Goal: Task Accomplishment & Management: Complete application form

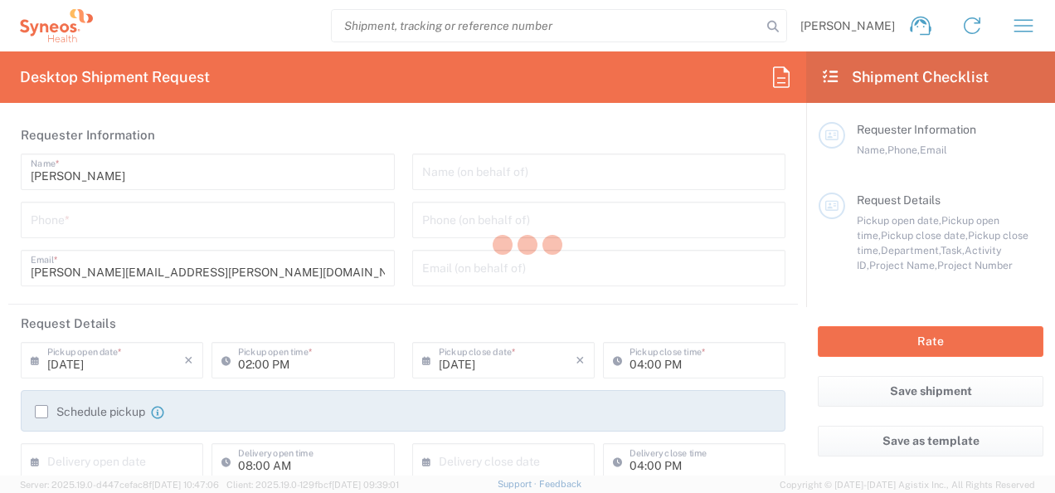
type input "Department"
type input "[US_STATE]"
type input "[GEOGRAPHIC_DATA]"
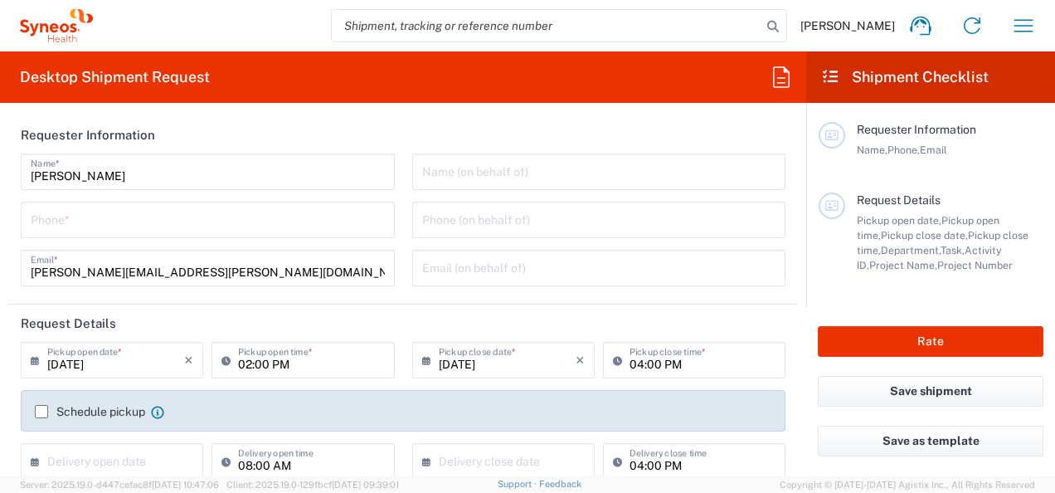
type input "Syneos Health, LLC-[GEOGRAPHIC_DATA] [GEOGRAPHIC_DATA] [GEOGRAPHIC_DATA]"
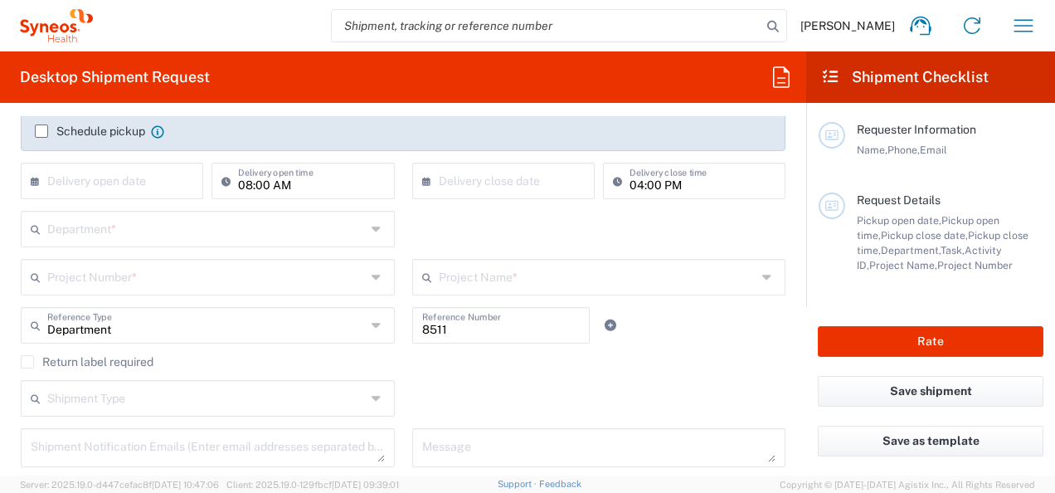
scroll to position [230, 0]
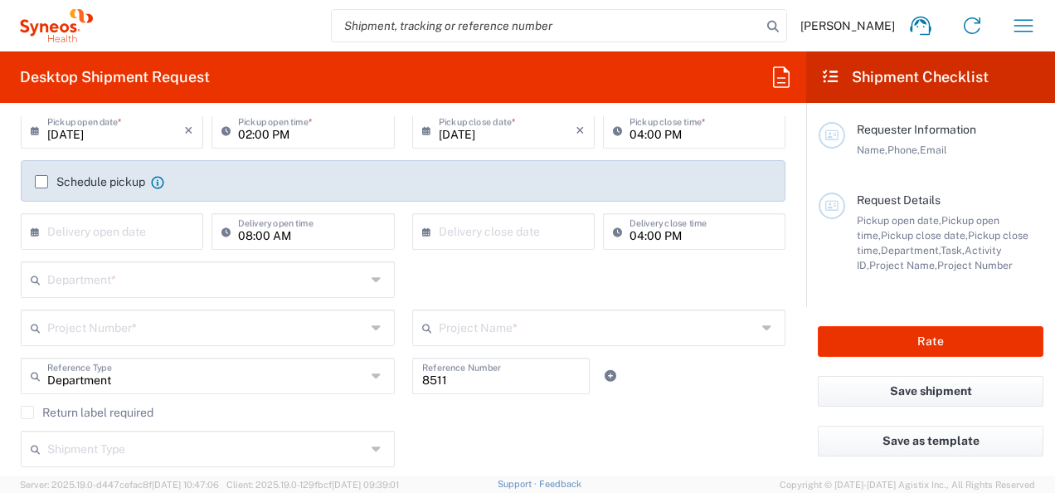
click at [182, 273] on input "text" at bounding box center [206, 278] width 318 height 29
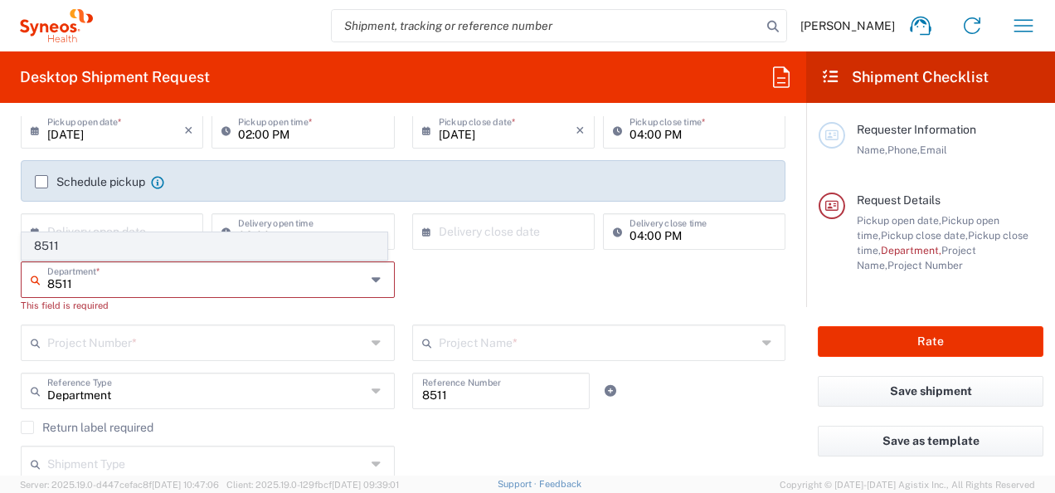
type input "8511"
click at [71, 247] on span "8511" at bounding box center [204, 246] width 364 height 26
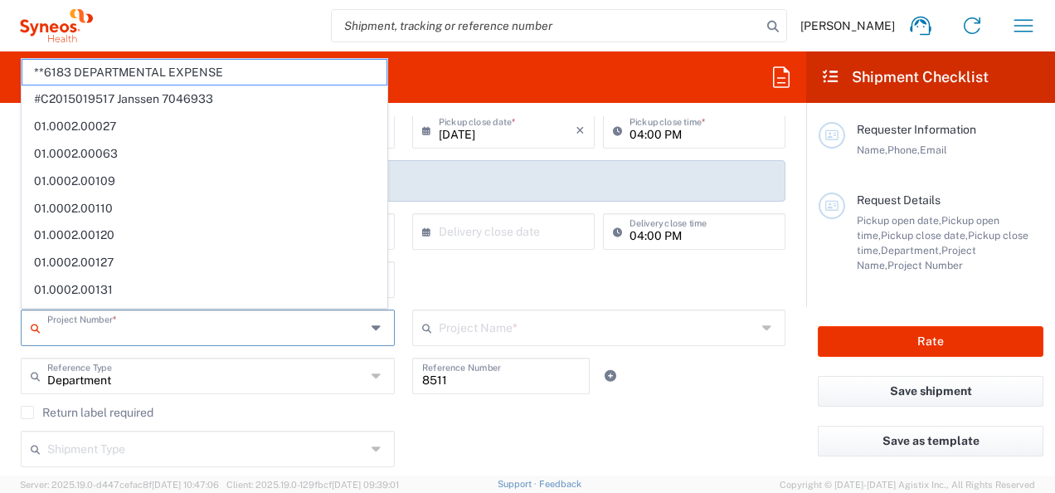
click at [81, 338] on input "text" at bounding box center [206, 326] width 318 height 29
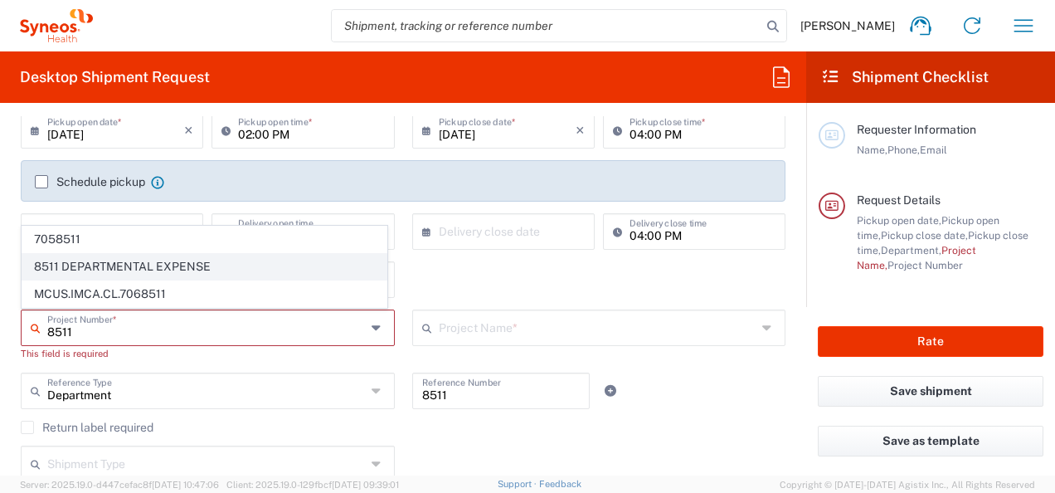
click at [91, 264] on span "8511 DEPARTMENTAL EXPENSE" at bounding box center [204, 267] width 364 height 26
type input "8511 DEPARTMENTAL EXPENSE"
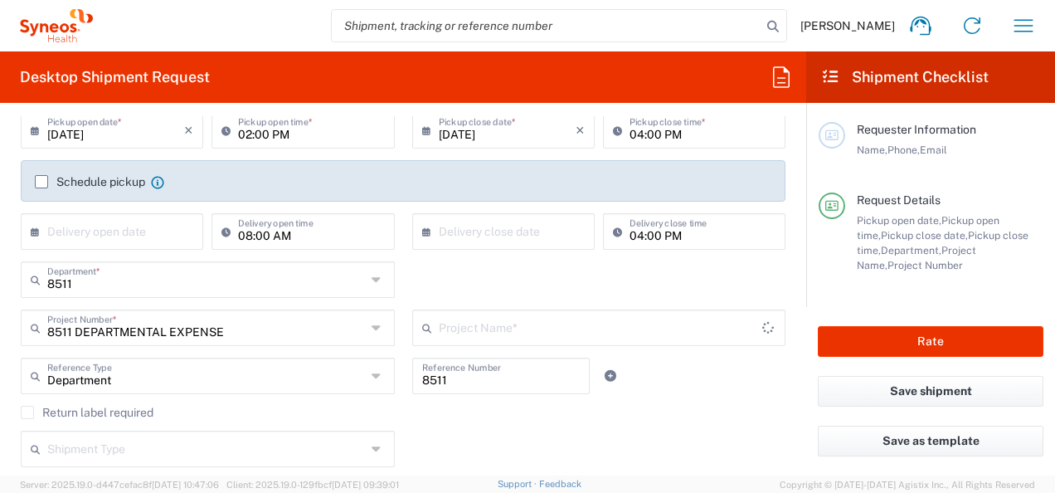
type input "8511 DEPARTMENTAL EXPENSE"
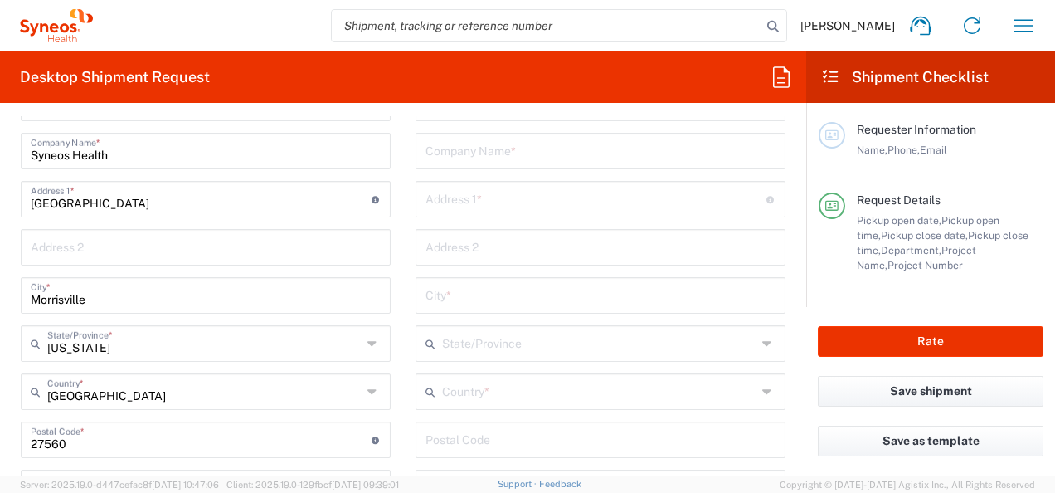
scroll to position [726, 0]
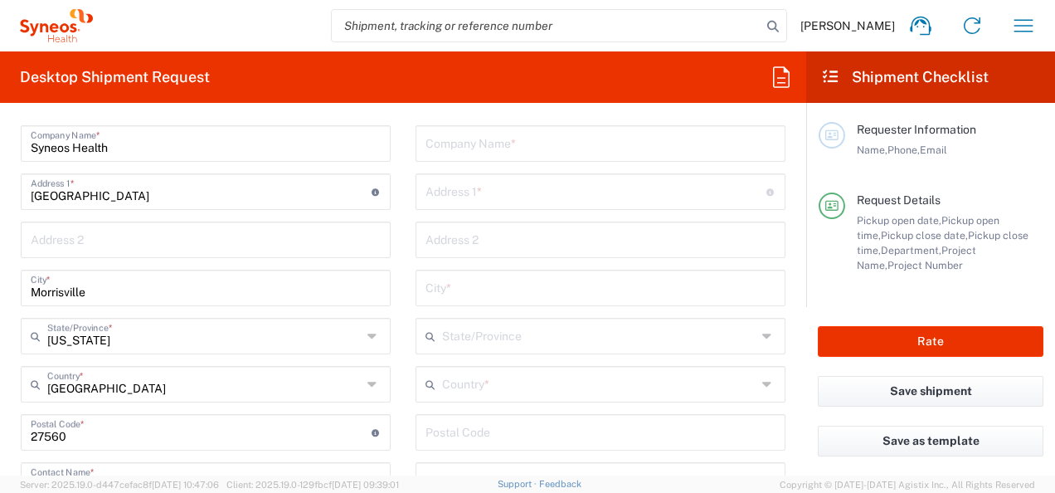
click at [484, 139] on input "text" at bounding box center [600, 142] width 350 height 29
type input "Unemployment Contact Center"
type input "P.O. Box 3539"
type input "Topeka"
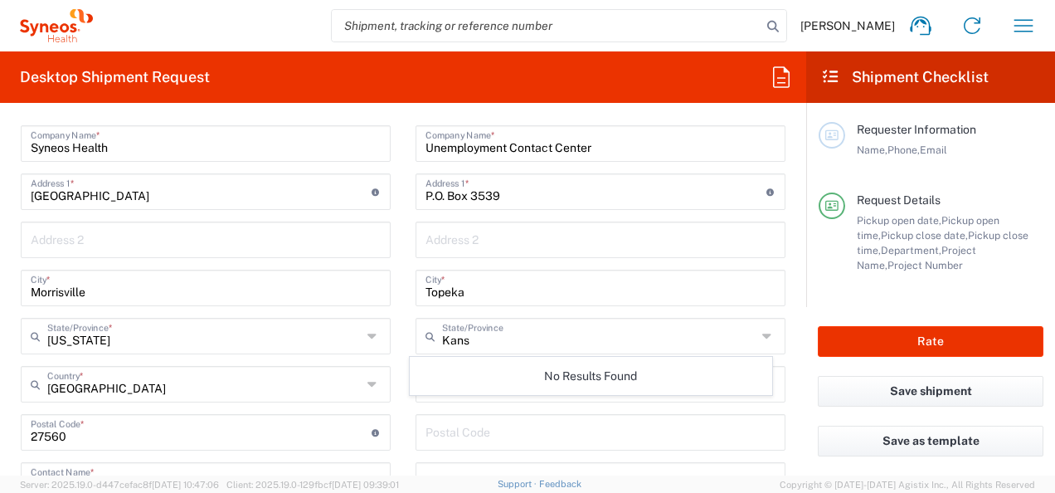
click at [762, 337] on icon at bounding box center [768, 336] width 13 height 27
click at [762, 333] on icon at bounding box center [768, 336] width 13 height 27
type input "K"
click at [395, 304] on main "Syneos Health, LLC-Morrisville NC US Location Syneos Health, LLC-Morrisville NC…" at bounding box center [205, 433] width 395 height 712
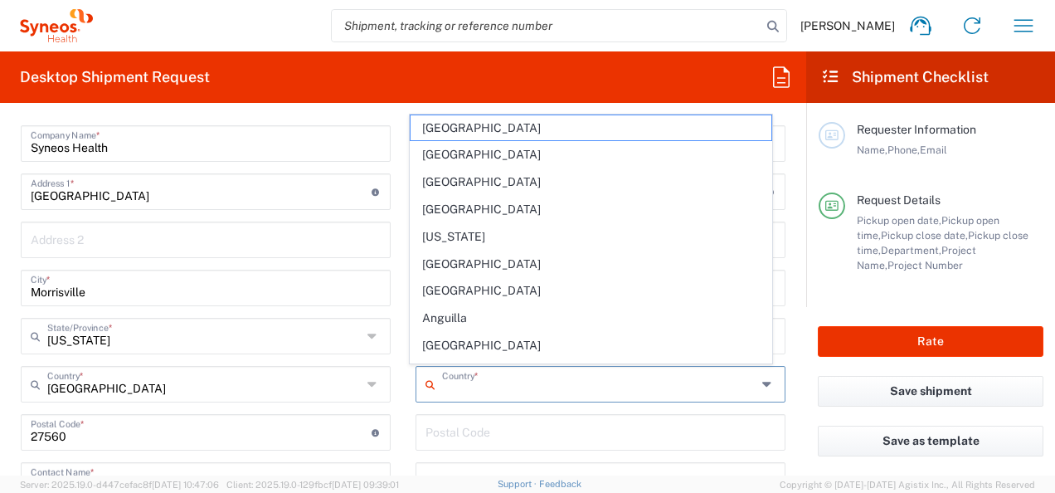
click at [493, 393] on input "text" at bounding box center [599, 382] width 314 height 29
type input "u"
click at [476, 390] on input "text" at bounding box center [599, 382] width 314 height 29
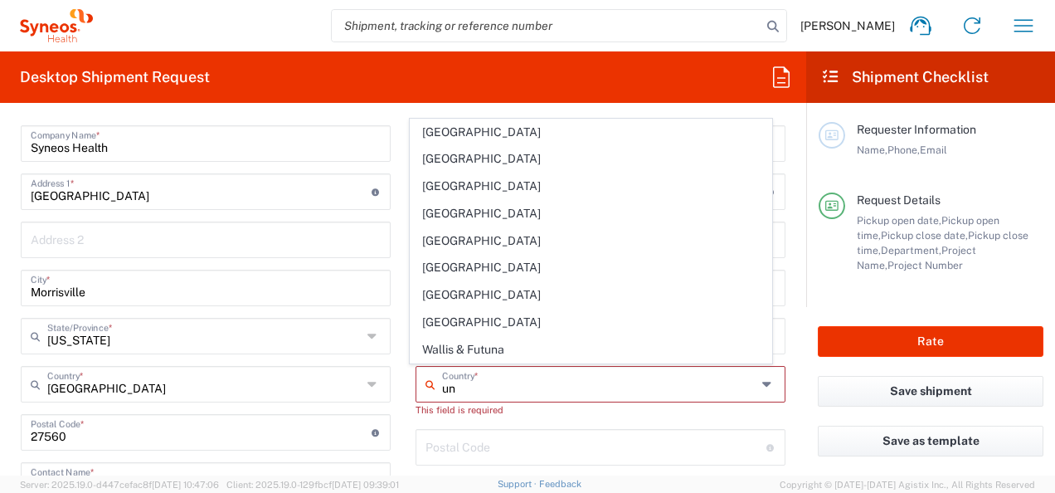
click at [516, 388] on input "un" at bounding box center [599, 382] width 314 height 29
click at [473, 389] on input "un" at bounding box center [599, 382] width 314 height 29
click at [442, 382] on input "un" at bounding box center [599, 382] width 314 height 29
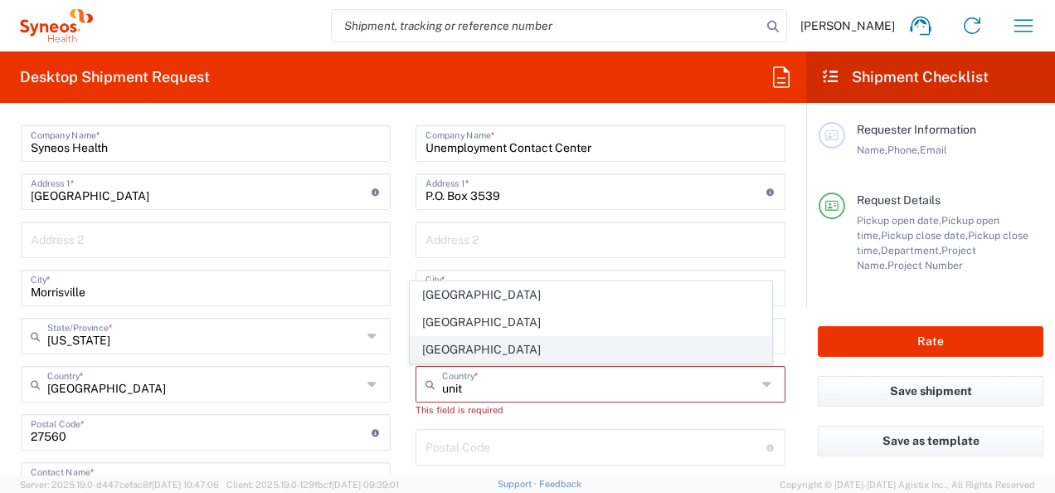
click at [436, 345] on span "[GEOGRAPHIC_DATA]" at bounding box center [590, 350] width 360 height 26
type input "[GEOGRAPHIC_DATA]"
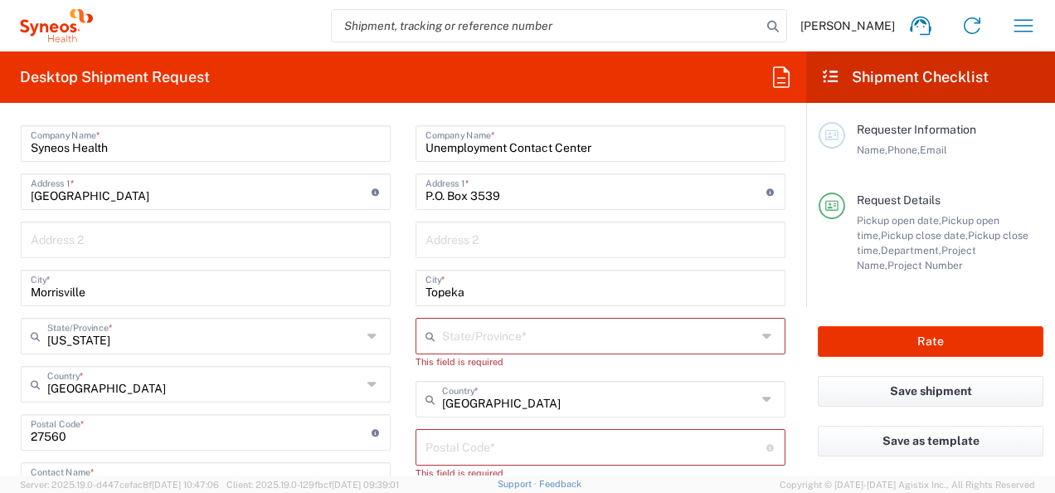
click at [482, 333] on input "text" at bounding box center [599, 334] width 314 height 29
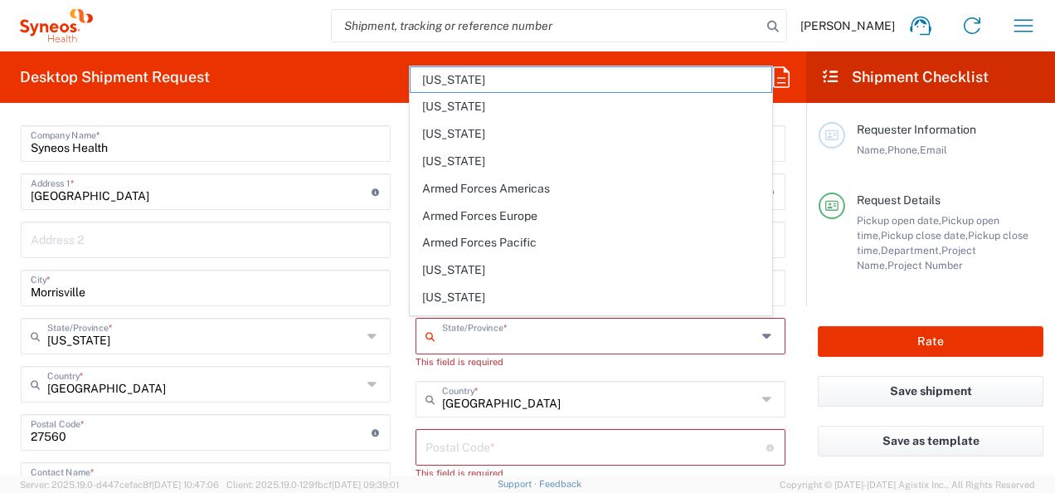
type input "t"
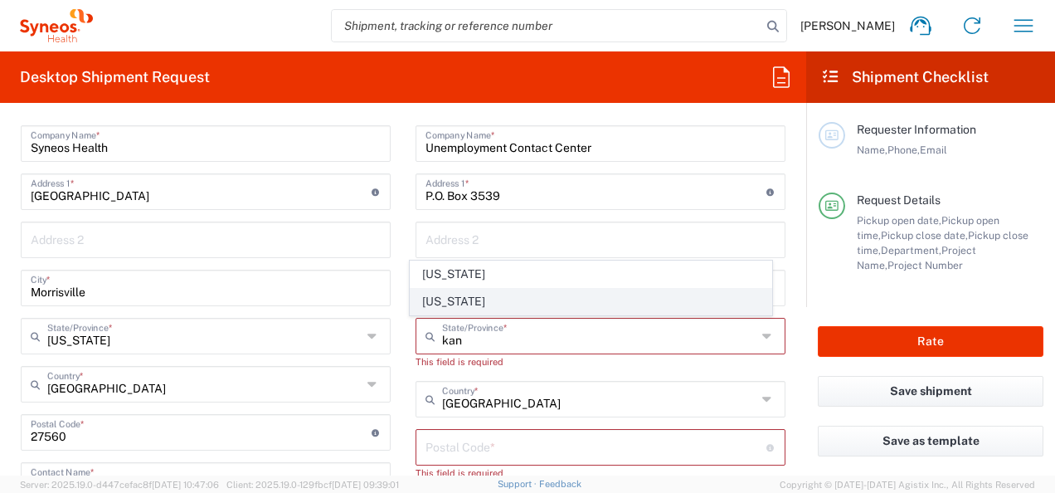
click at [459, 306] on span "[US_STATE]" at bounding box center [590, 302] width 360 height 26
type input "[US_STATE]"
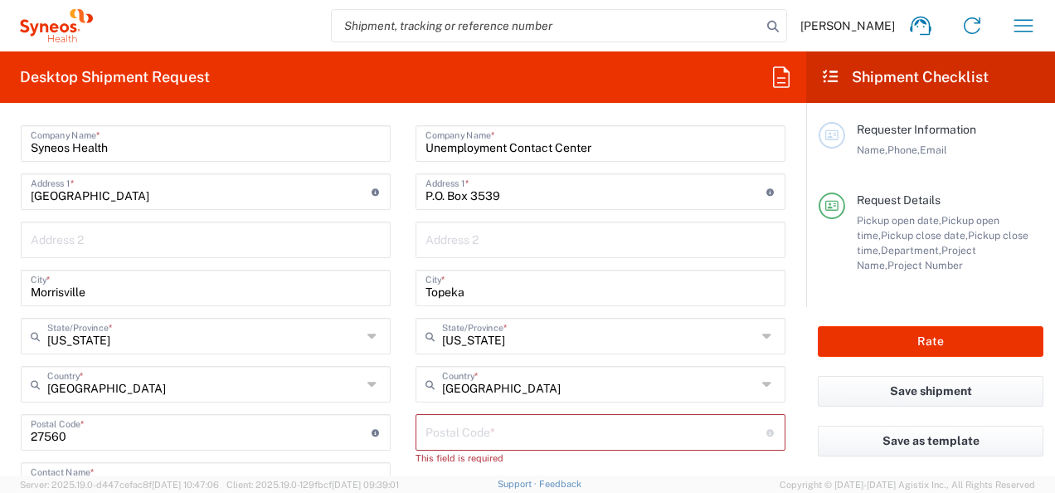
click at [495, 433] on input "undefined" at bounding box center [595, 430] width 341 height 29
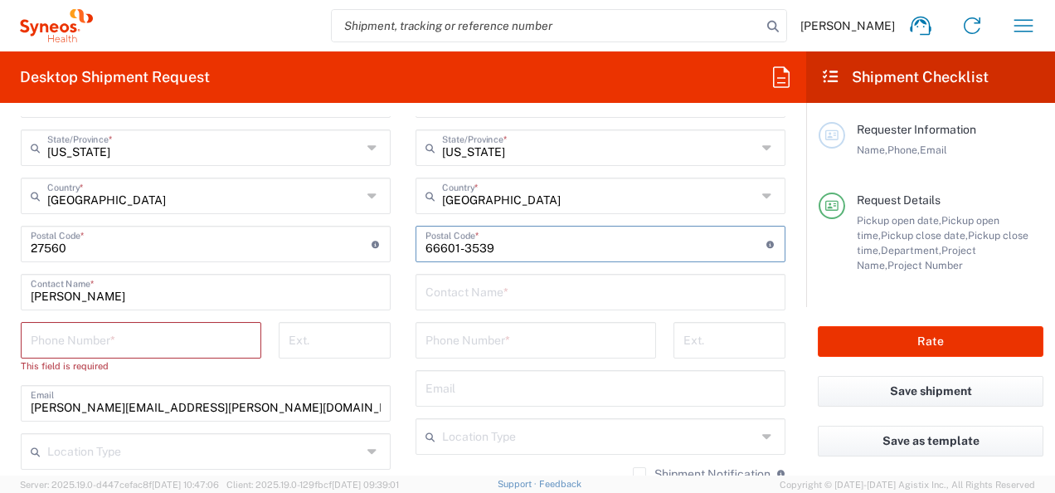
scroll to position [913, 0]
type input "66601-3539"
click at [537, 301] on input "text" at bounding box center [600, 291] width 350 height 29
type input "Unemployment Contact Center"
click at [99, 337] on input "tel" at bounding box center [141, 339] width 221 height 29
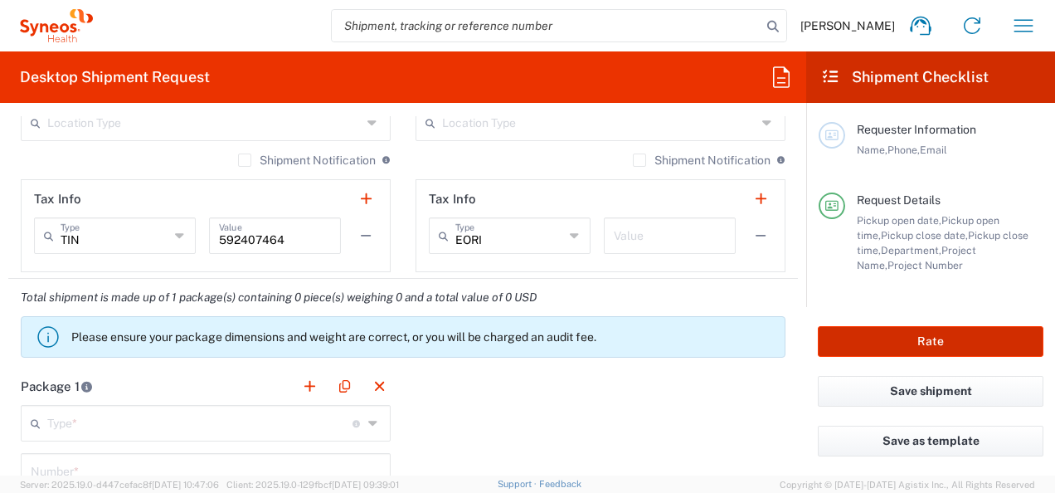
type input "1111111111"
click at [843, 351] on button "Rate" at bounding box center [931, 341] width 226 height 31
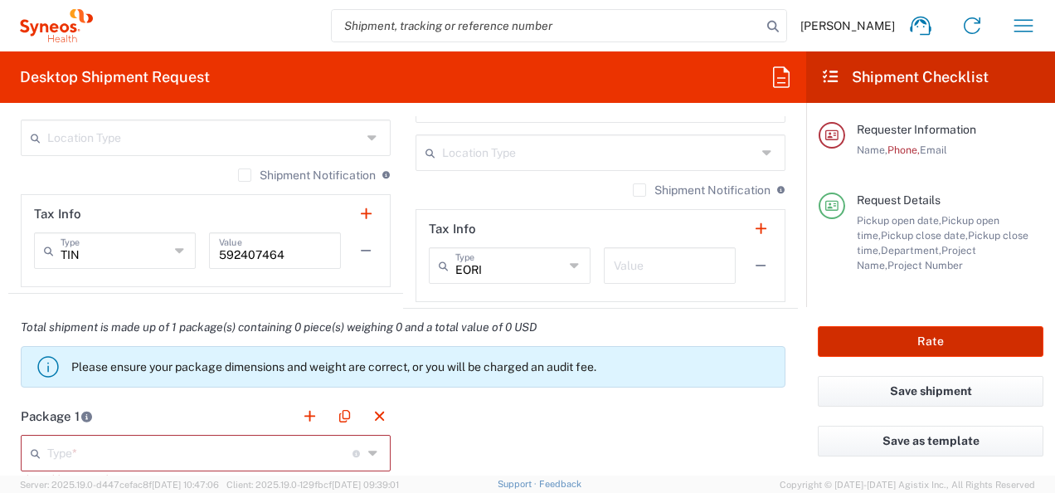
scroll to position [1242, 0]
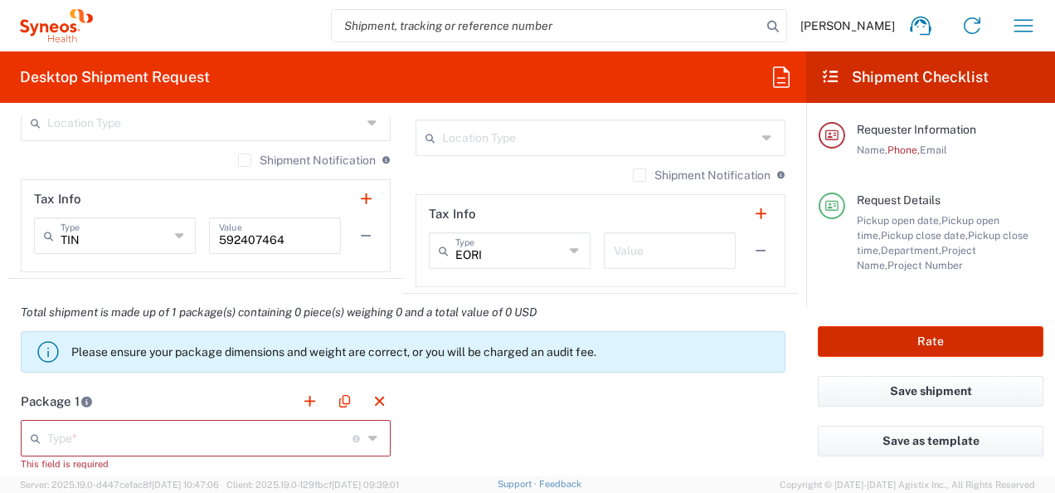
type input "8511 DEPARTMENTAL EXPENSE"
click at [851, 350] on button "Rate" at bounding box center [931, 341] width 226 height 31
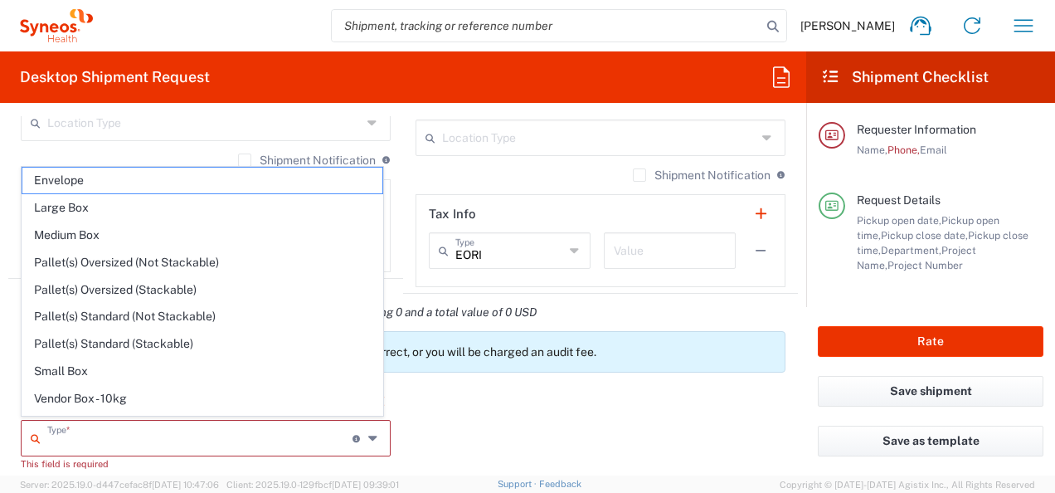
click at [279, 430] on input "text" at bounding box center [199, 436] width 305 height 29
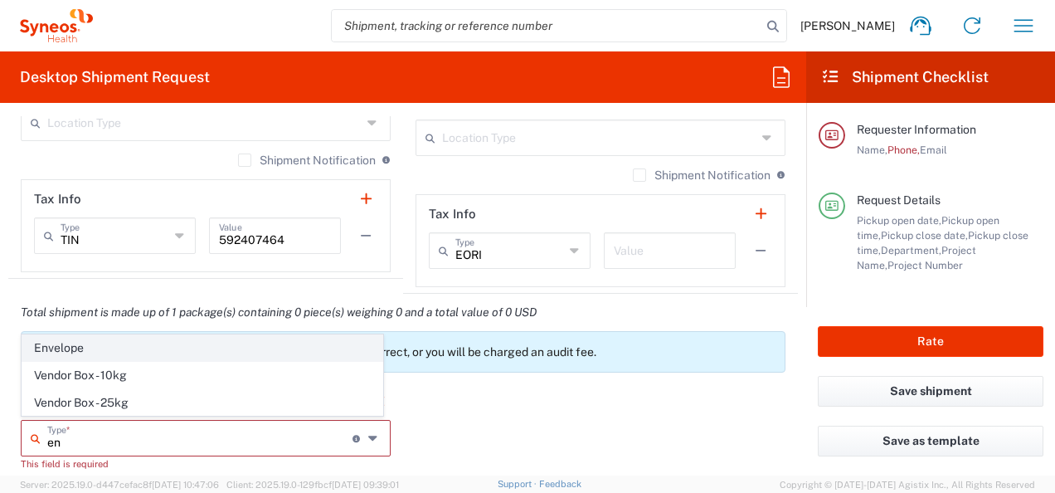
click at [128, 343] on span "Envelope" at bounding box center [202, 348] width 360 height 26
type input "Envelope"
type input "1"
type input "9.5"
type input "12.5"
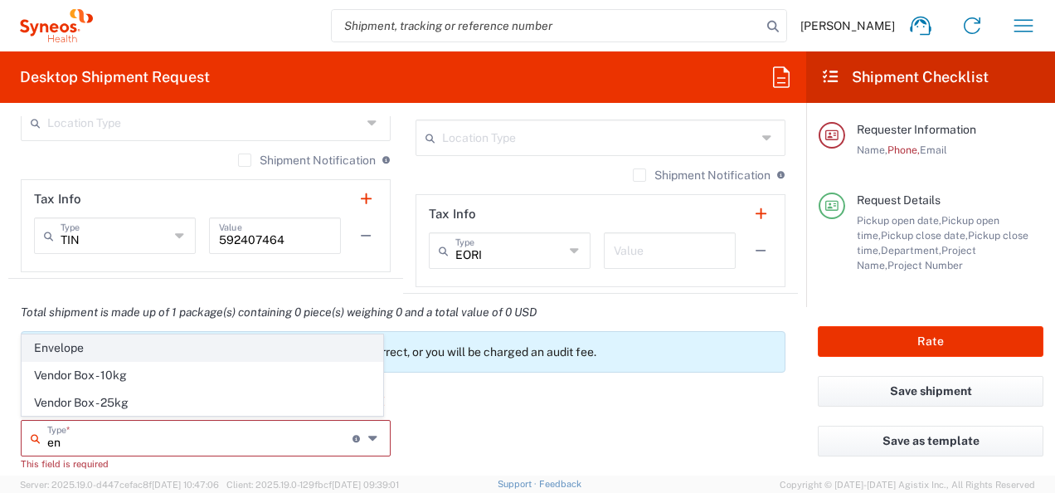
type input "0.25"
type input "in"
type input "0.45"
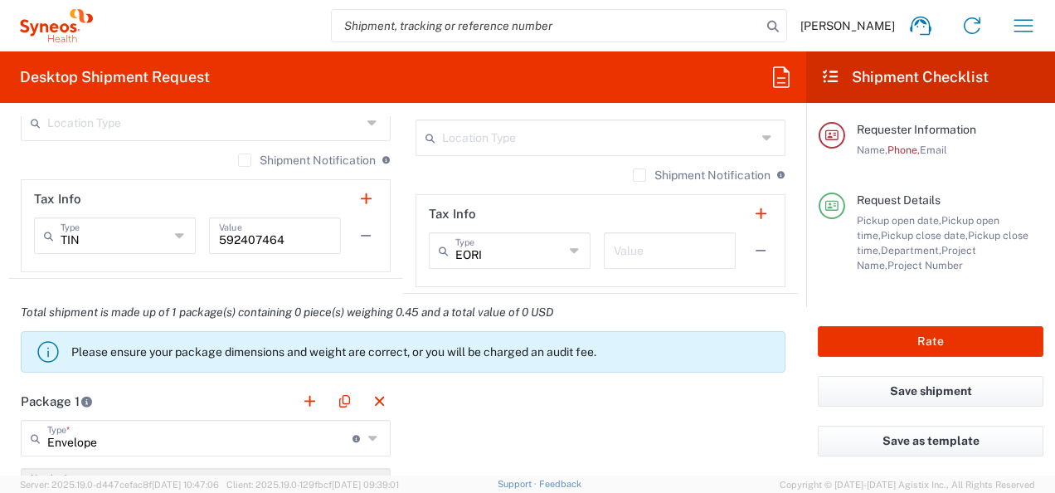
scroll to position [1410, 0]
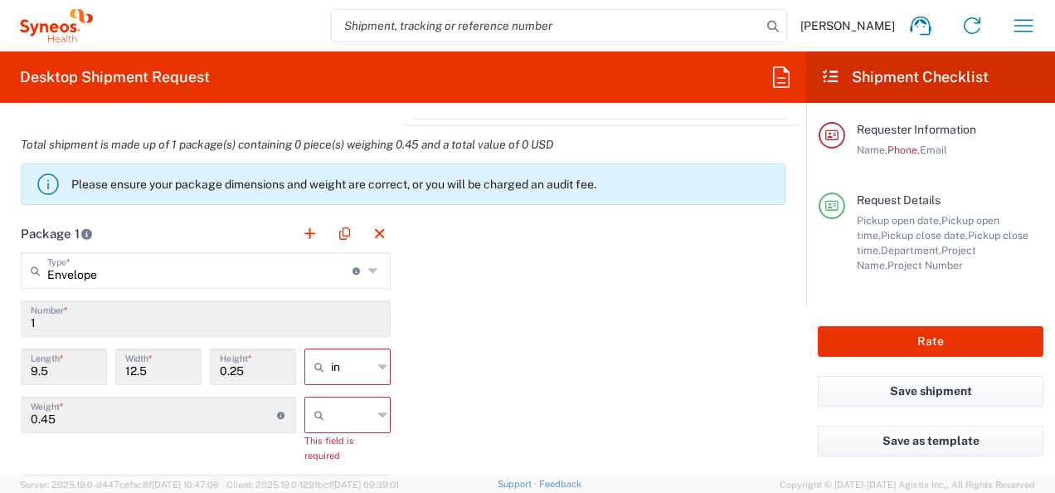
click at [454, 391] on div "Package 1 Envelope Type * Material used to package goods Envelope Vendor Box - …" at bounding box center [402, 412] width 789 height 394
click at [358, 354] on input "text" at bounding box center [351, 366] width 41 height 27
click at [334, 401] on span "in" at bounding box center [341, 399] width 81 height 26
click at [359, 410] on input "text" at bounding box center [351, 414] width 41 height 27
click at [348, 471] on span "lbs" at bounding box center [341, 475] width 81 height 26
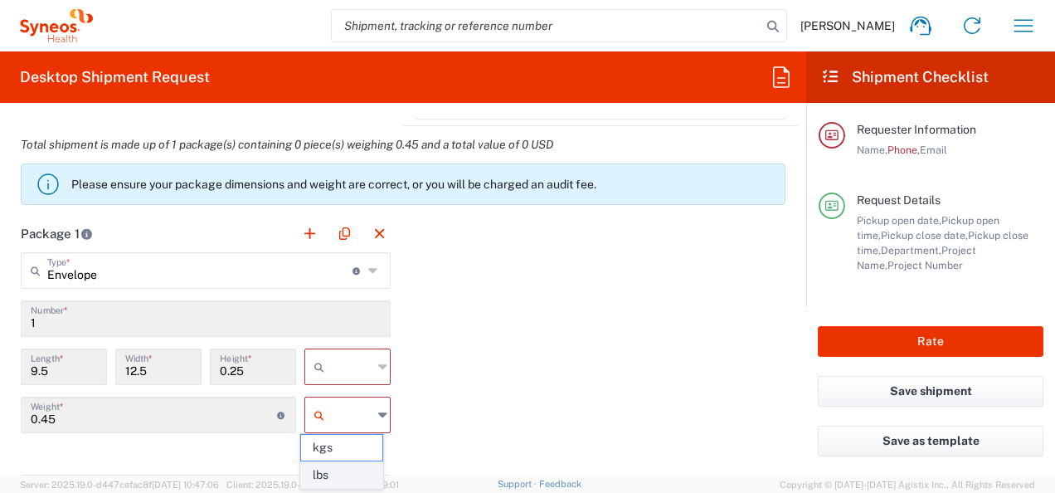
type input "lbs"
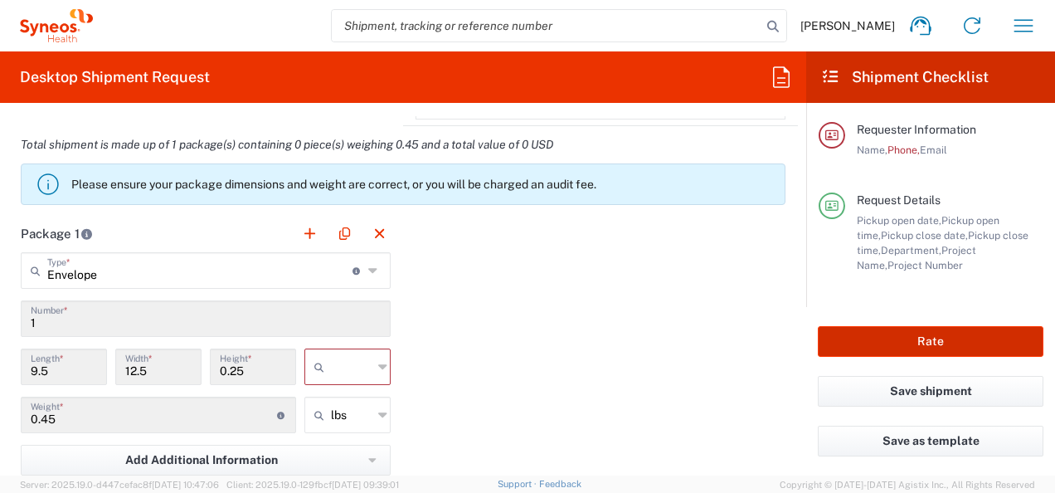
click at [882, 342] on button "Rate" at bounding box center [931, 341] width 226 height 31
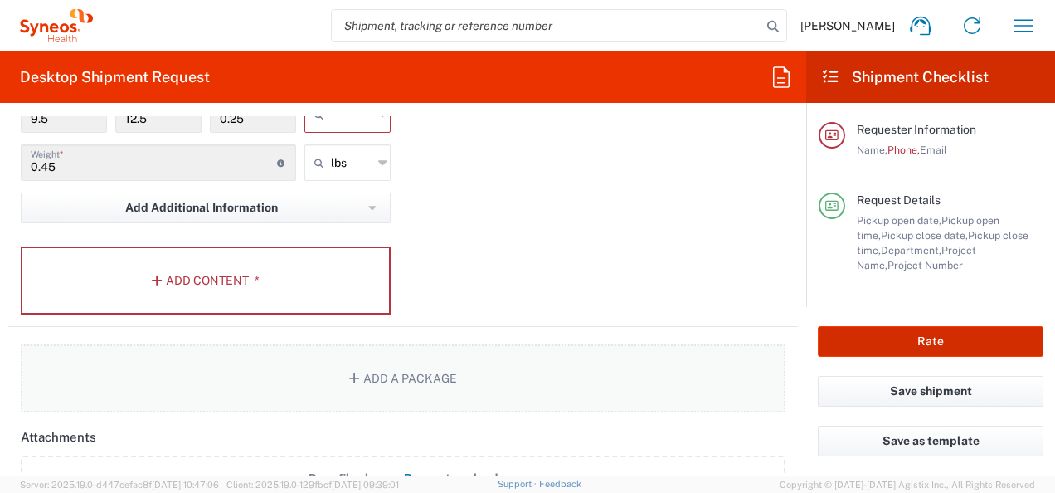
scroll to position [1662, 0]
click at [254, 260] on button "Add Content *" at bounding box center [206, 280] width 370 height 68
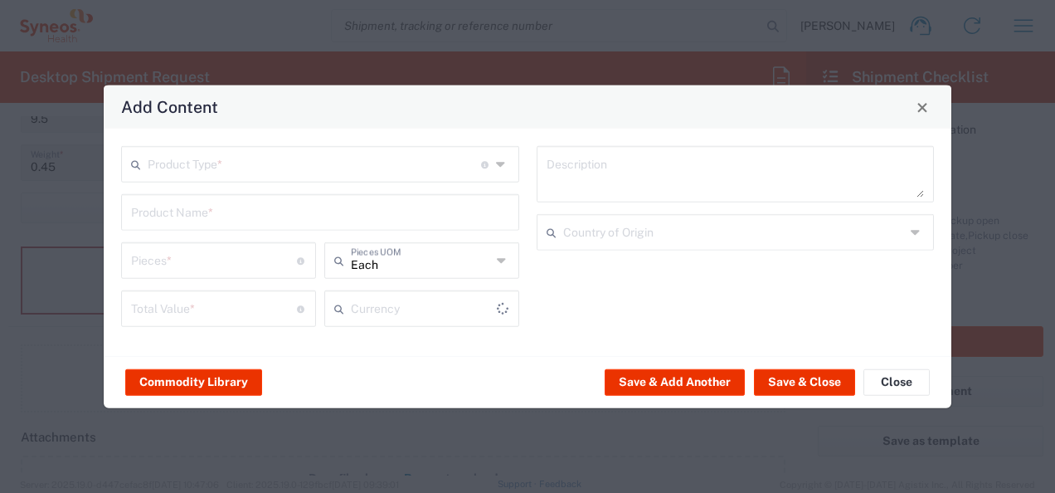
type input "US Dollar"
click at [239, 212] on input "text" at bounding box center [320, 211] width 378 height 29
click at [209, 148] on div "Product Type * Document: Paper document generated internally by Syneos, a clien…" at bounding box center [320, 164] width 398 height 36
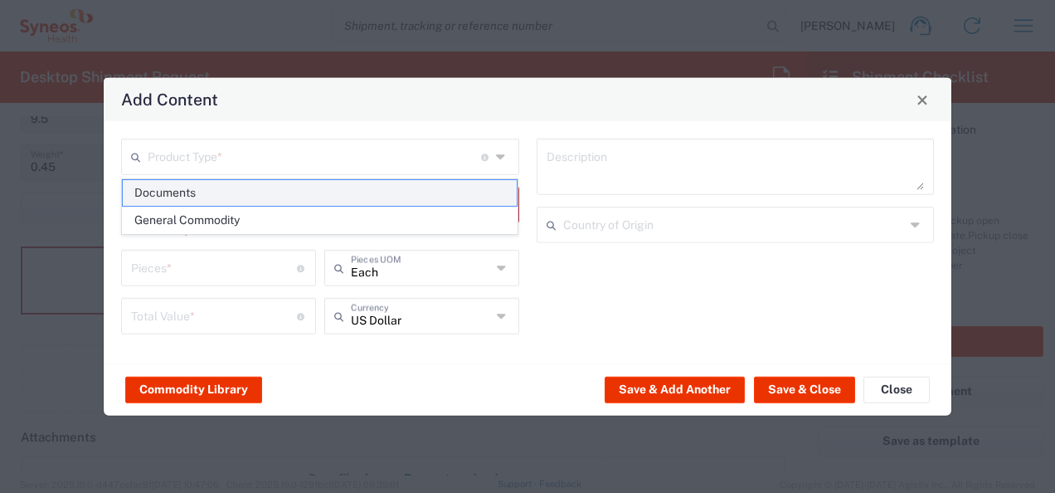
click at [187, 186] on span "Documents" at bounding box center [320, 193] width 395 height 26
type input "Documents"
type input "1"
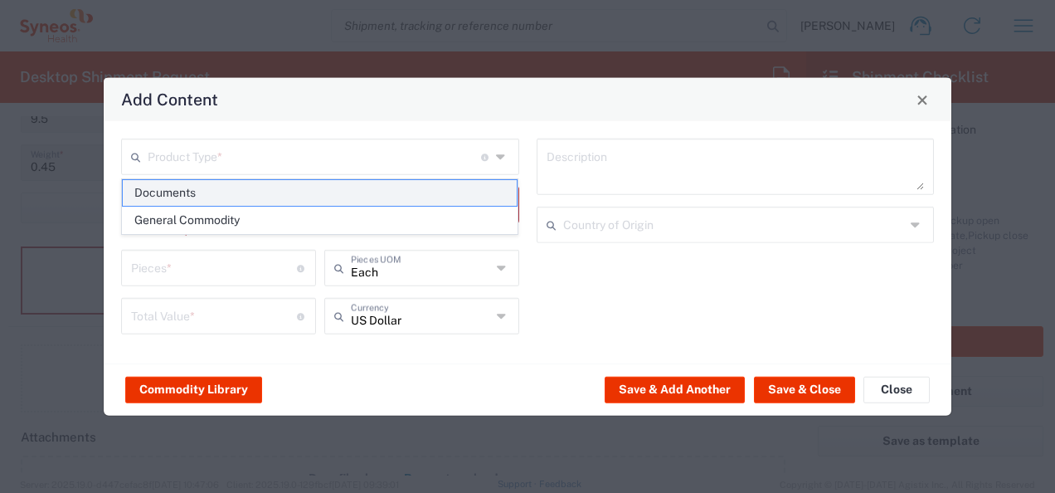
type textarea "Documents"
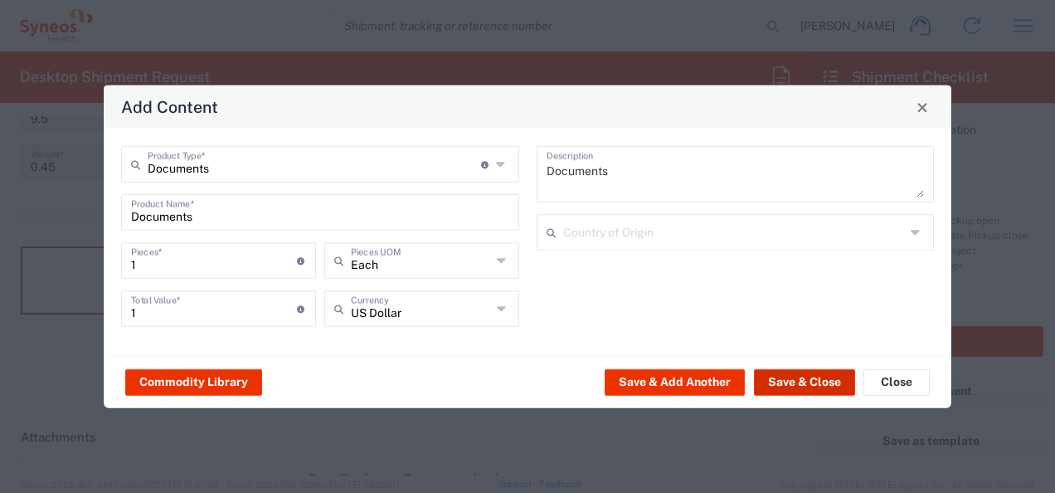
click at [789, 391] on button "Save & Close" at bounding box center [804, 381] width 101 height 27
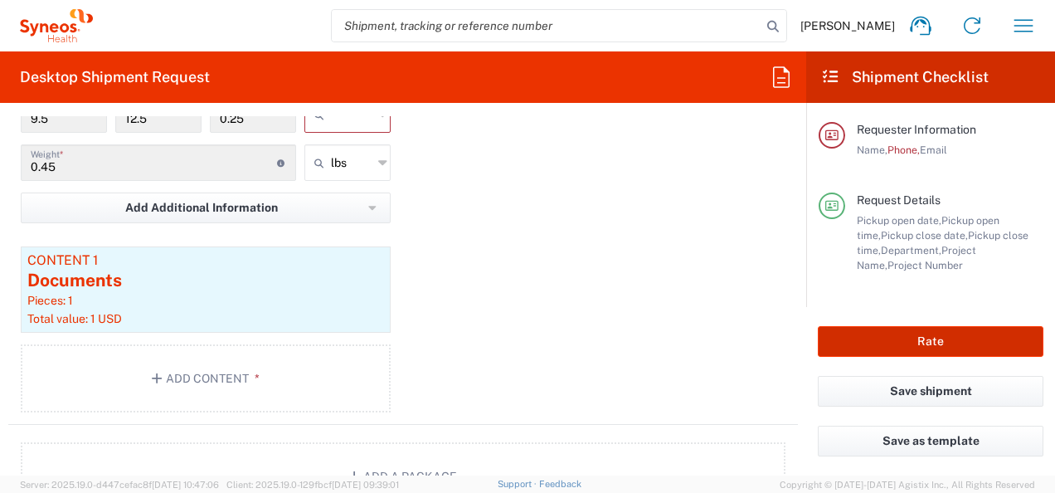
click at [851, 342] on button "Rate" at bounding box center [931, 341] width 226 height 31
click at [831, 338] on button "Rate" at bounding box center [931, 341] width 226 height 31
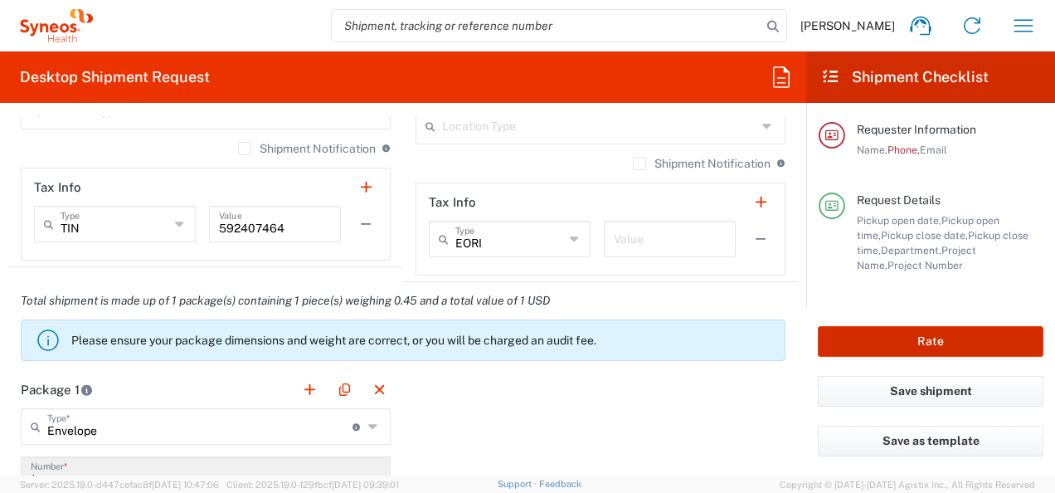
scroll to position [1433, 0]
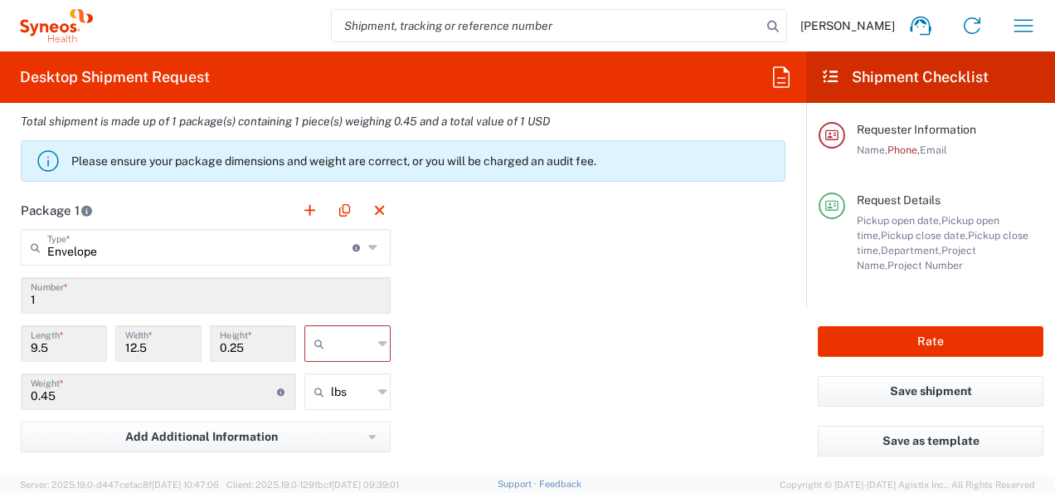
click at [370, 335] on div at bounding box center [347, 343] width 86 height 36
click at [329, 377] on span "cm" at bounding box center [341, 376] width 81 height 26
type input "24.13"
type input "31.75"
type input "0.64"
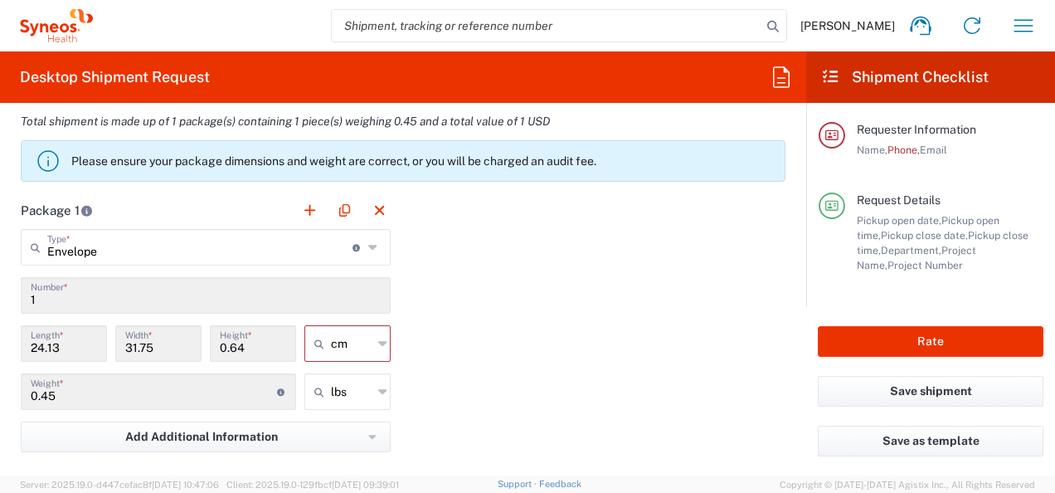
click at [378, 331] on icon at bounding box center [382, 343] width 9 height 27
type input "cm"
click at [342, 422] on span "in" at bounding box center [341, 431] width 81 height 26
type input "9.5"
type input "12.5"
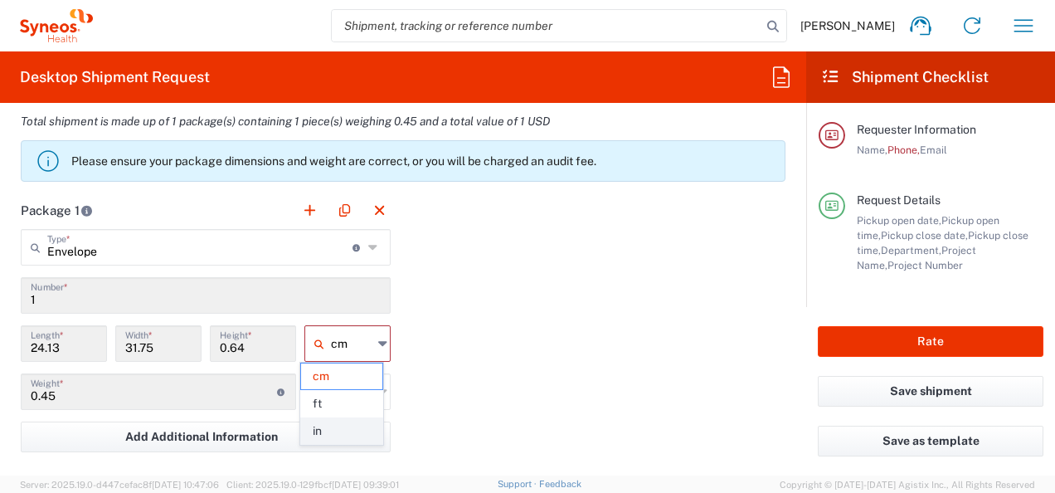
type input "0.25"
type input "in"
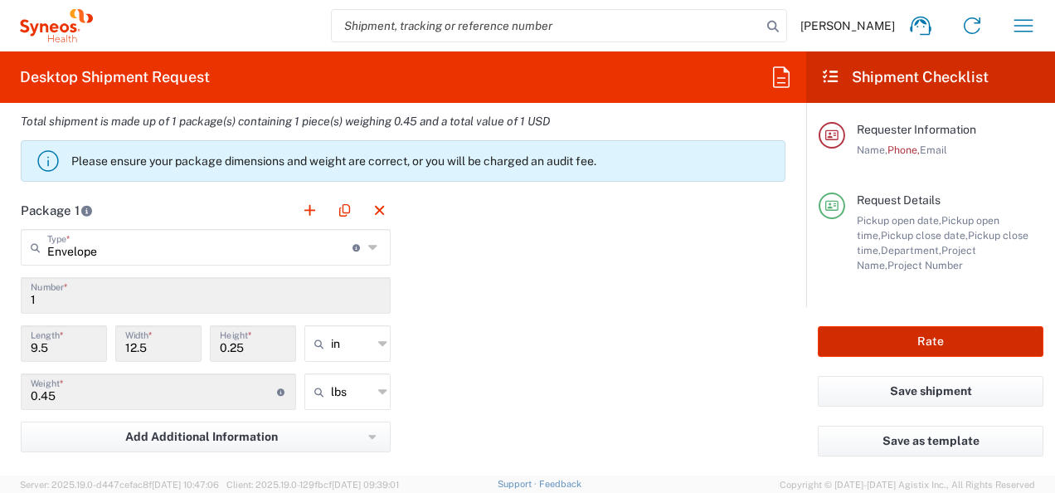
click at [849, 345] on button "Rate" at bounding box center [931, 341] width 226 height 31
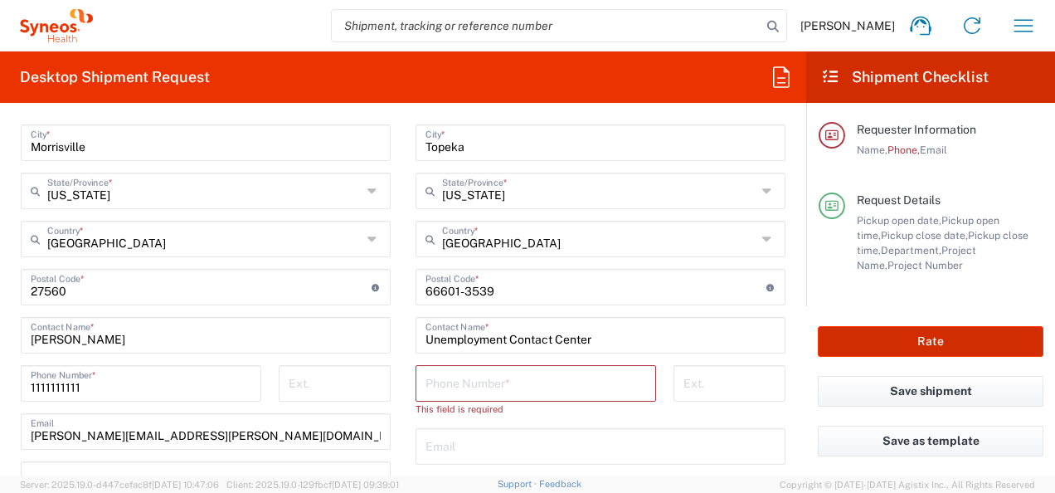
scroll to position [886, 0]
click at [590, 367] on input "tel" at bounding box center [535, 381] width 221 height 29
type input "1111111111"
click at [842, 342] on button "Rate" at bounding box center [931, 341] width 226 height 31
click at [870, 347] on button "Rate" at bounding box center [931, 341] width 226 height 31
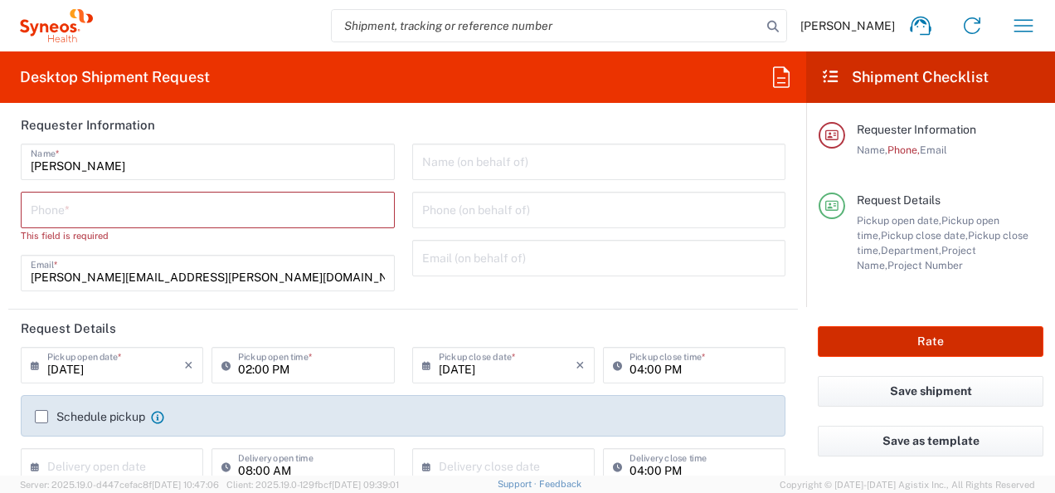
scroll to position [7, 0]
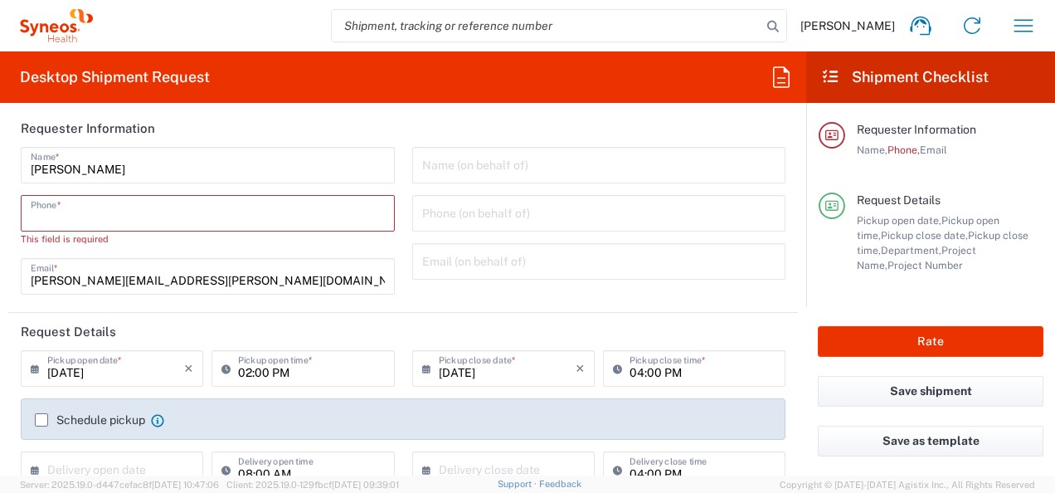
click at [152, 212] on input "tel" at bounding box center [208, 211] width 354 height 29
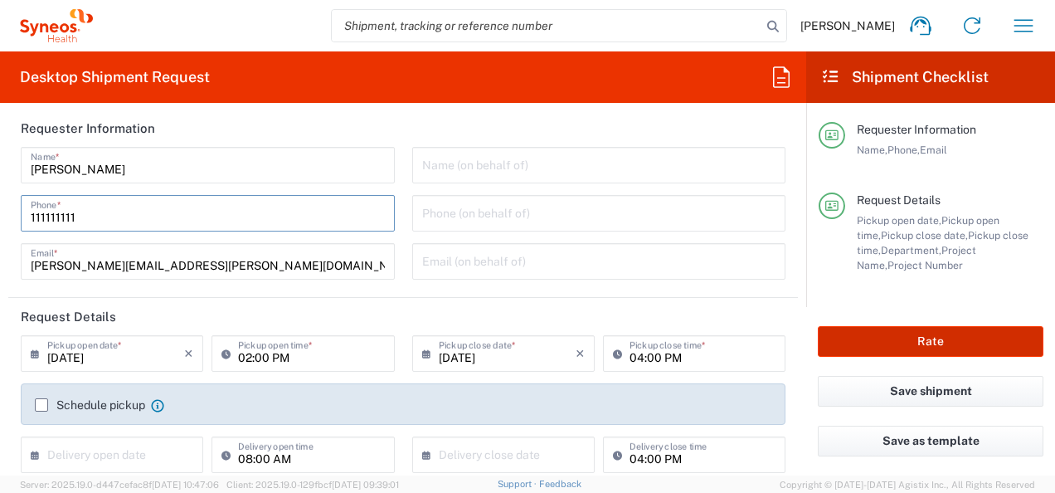
type input "111111111"
click at [840, 347] on button "Rate" at bounding box center [931, 341] width 226 height 31
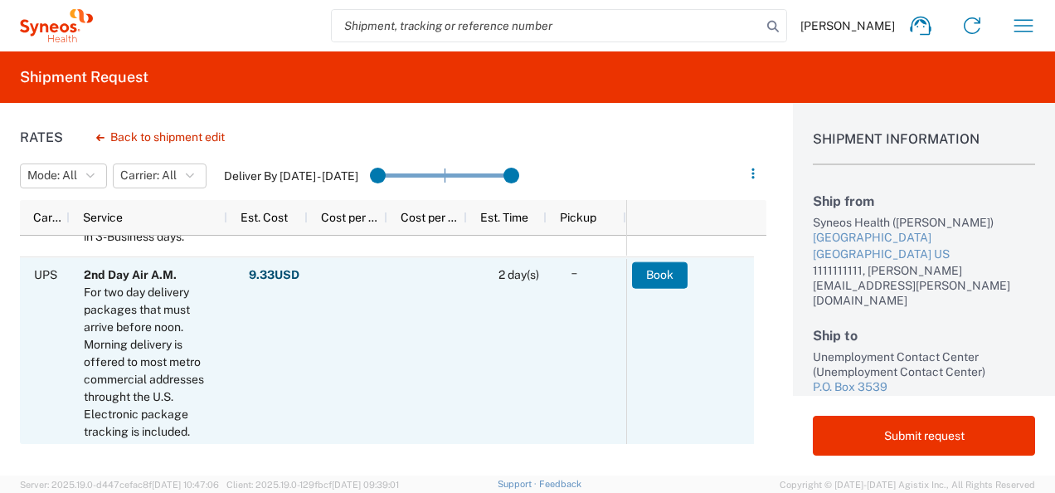
scroll to position [237, 0]
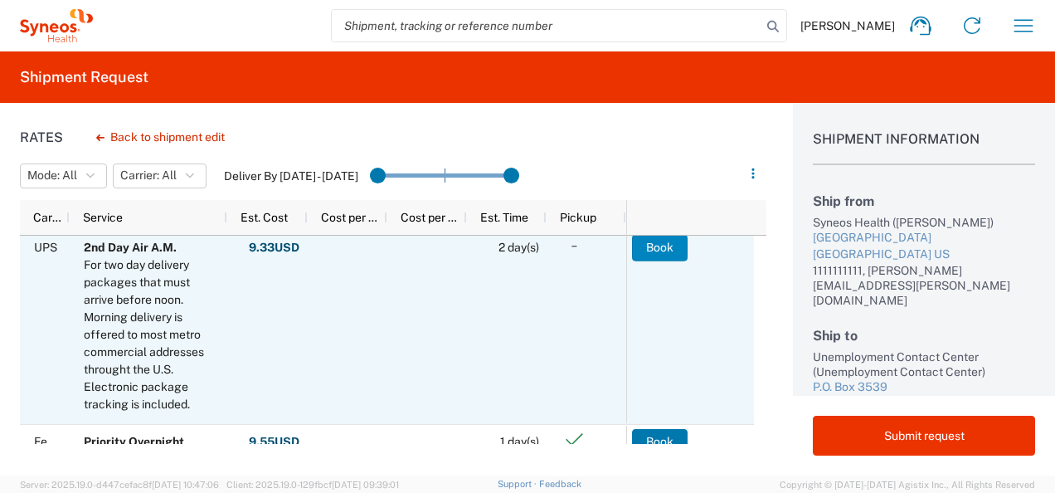
click at [672, 249] on button "Book" at bounding box center [660, 247] width 56 height 27
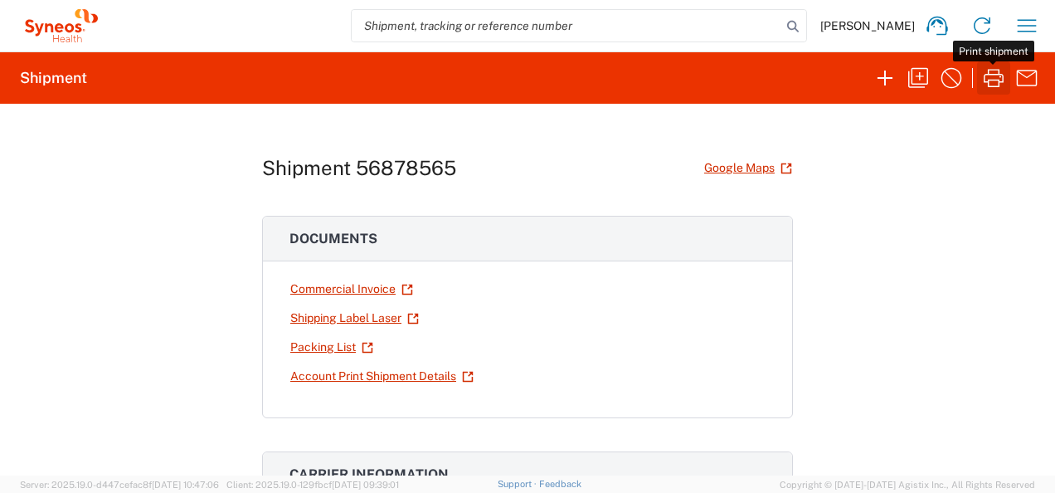
click at [988, 82] on icon "button" at bounding box center [994, 78] width 20 height 18
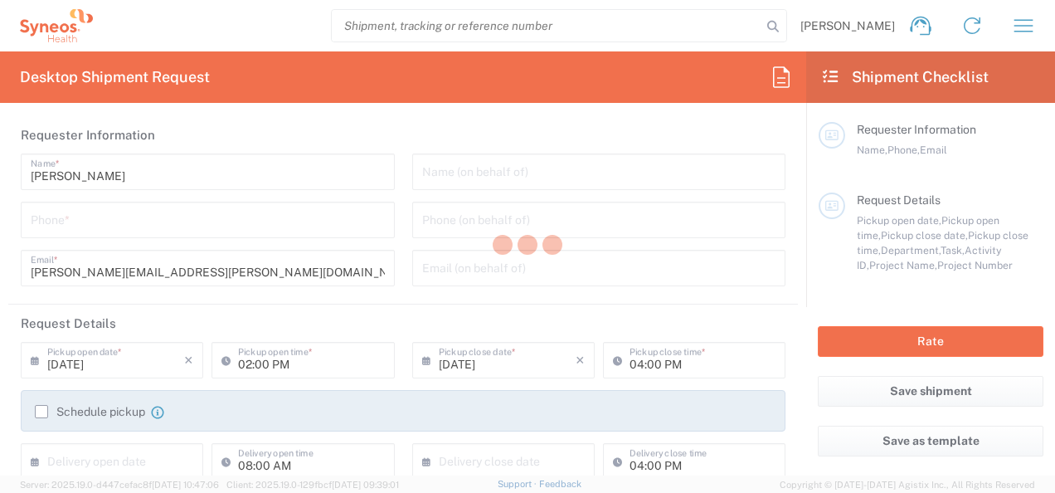
type input "Department"
type input "[US_STATE]"
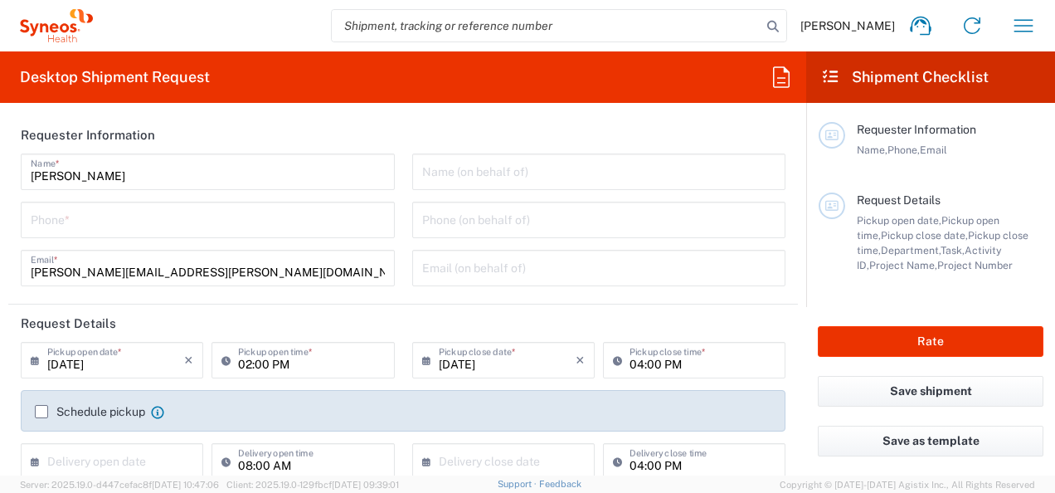
type input "[GEOGRAPHIC_DATA]"
click at [1013, 29] on icon "button" at bounding box center [1023, 25] width 27 height 27
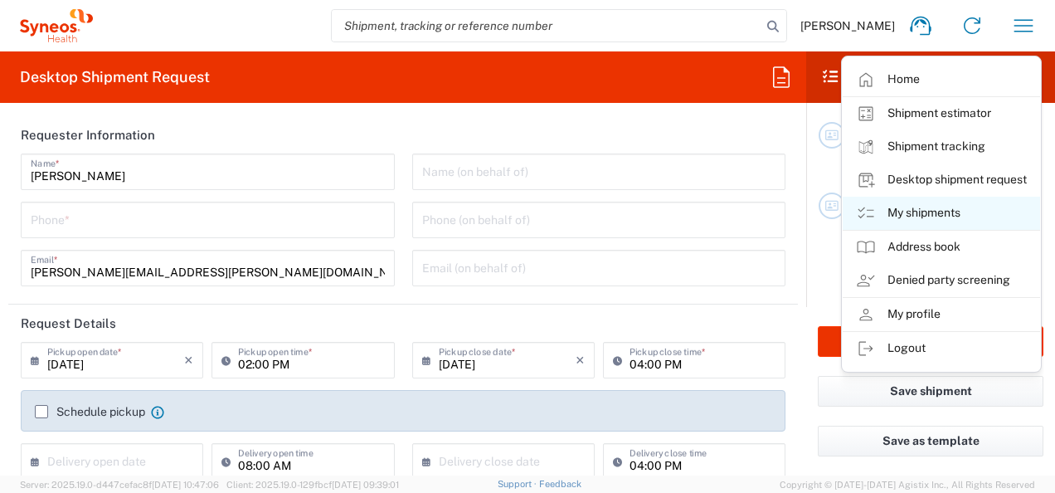
click at [925, 219] on link "My shipments" at bounding box center [941, 213] width 197 height 33
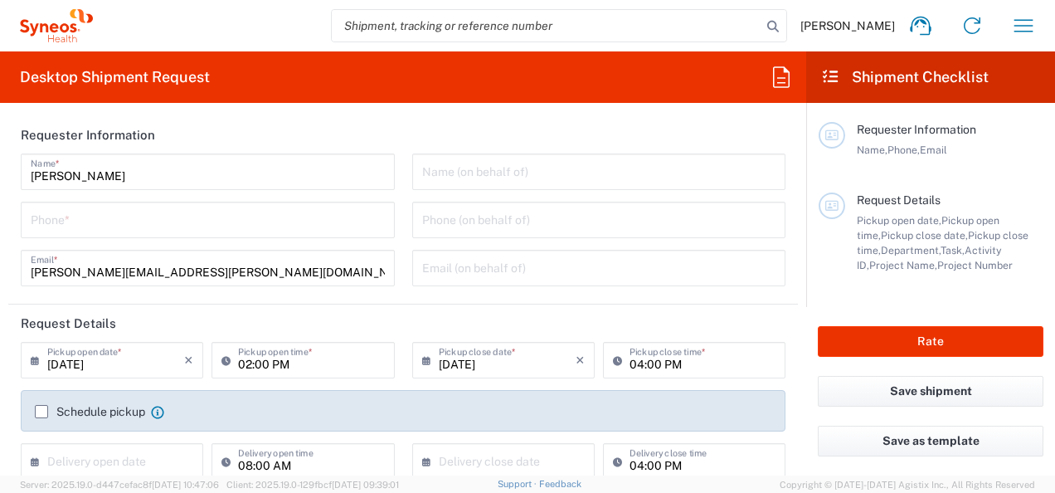
type input "Syneos Health, LLC-[GEOGRAPHIC_DATA] [GEOGRAPHIC_DATA] [GEOGRAPHIC_DATA]"
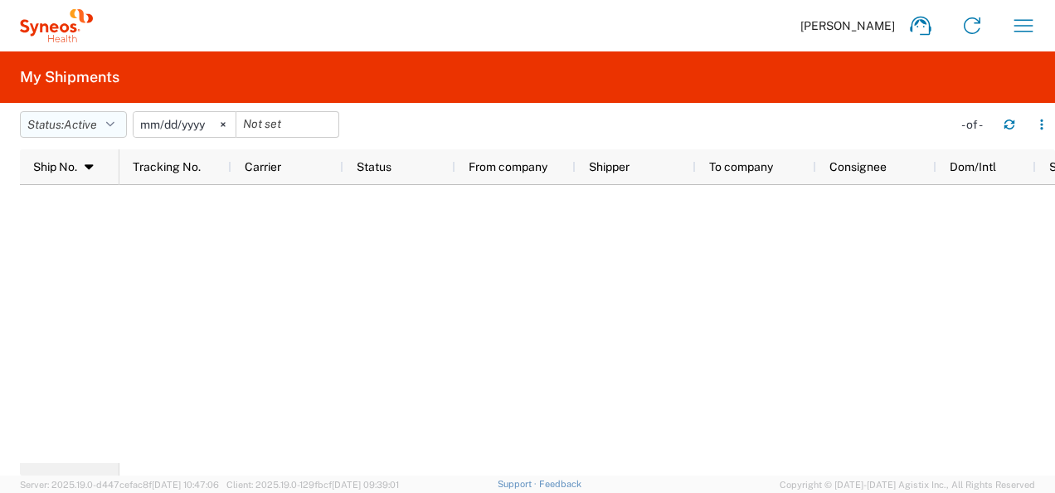
click at [114, 133] on button "Status: Active" at bounding box center [73, 124] width 107 height 27
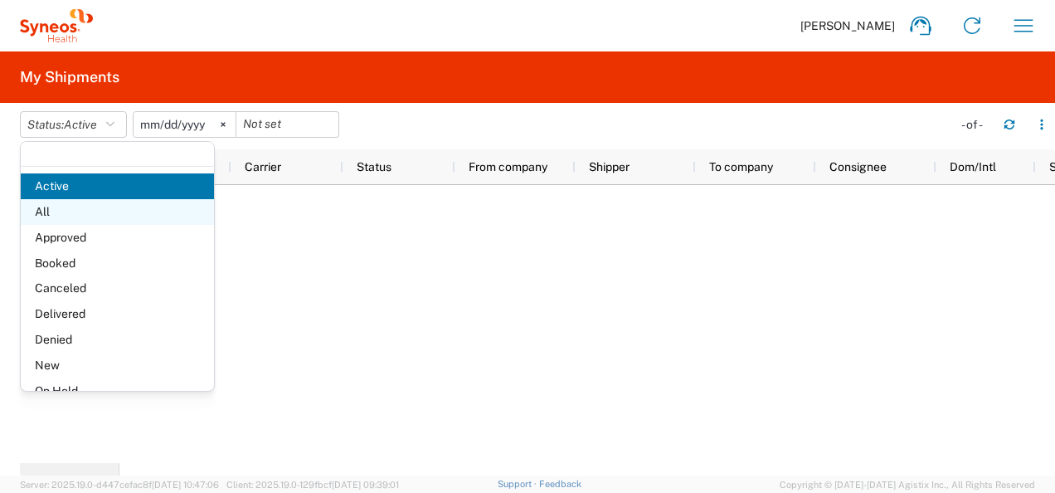
click at [75, 218] on span "All" at bounding box center [117, 212] width 193 height 26
